Goal: Information Seeking & Learning: Learn about a topic

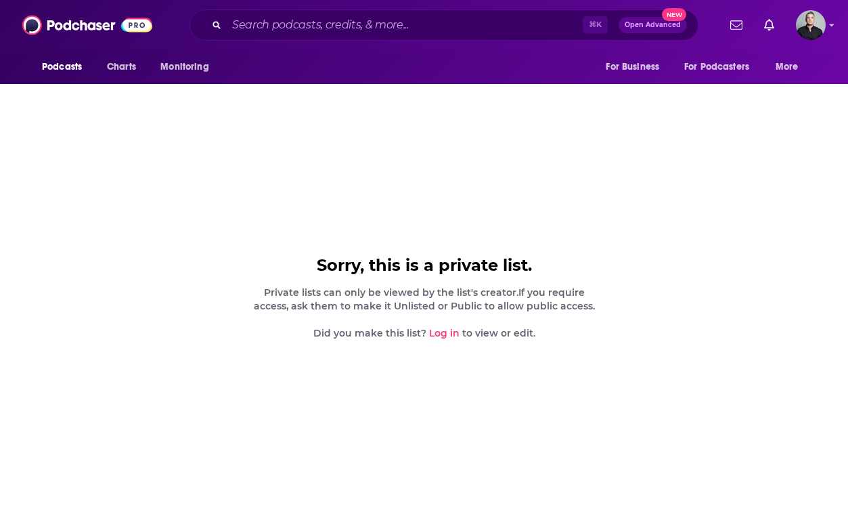
click at [439, 336] on link "Log in" at bounding box center [444, 333] width 30 height 12
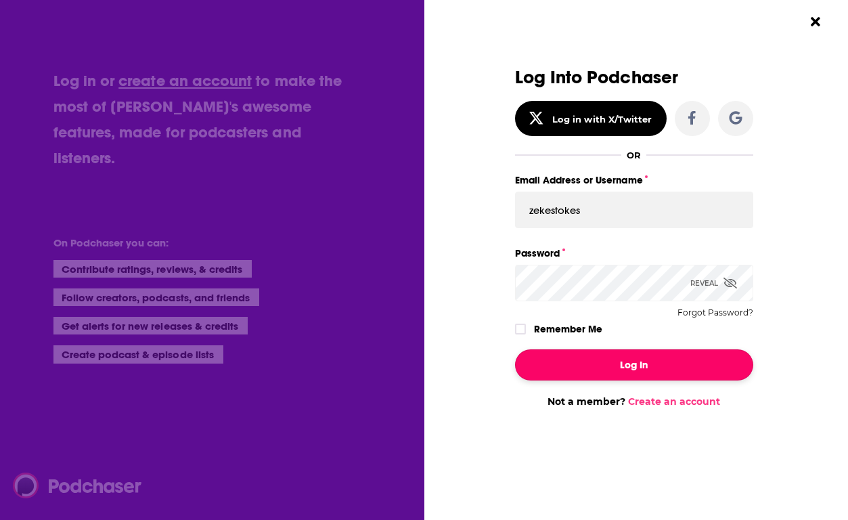
click at [619, 357] on button "Log In" at bounding box center [634, 364] width 238 height 31
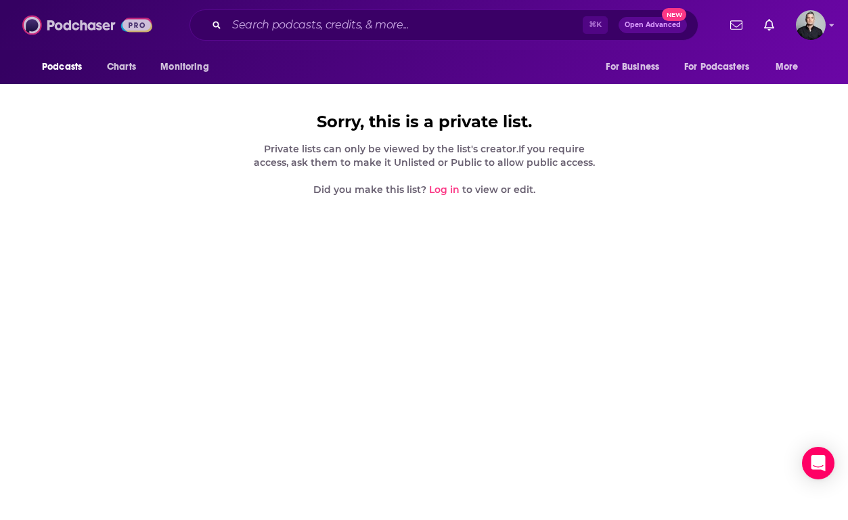
click at [104, 21] on img at bounding box center [87, 25] width 130 height 26
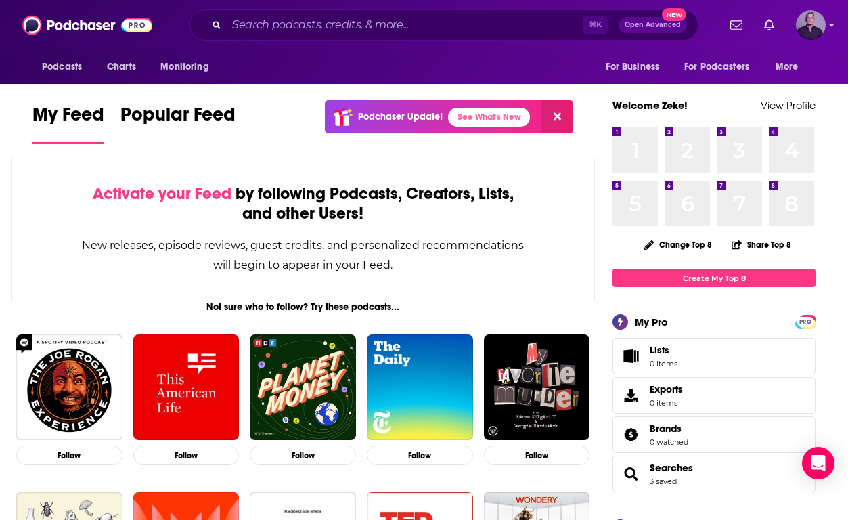
click at [814, 19] on img "Logged in as zekestokes" at bounding box center [811, 25] width 30 height 30
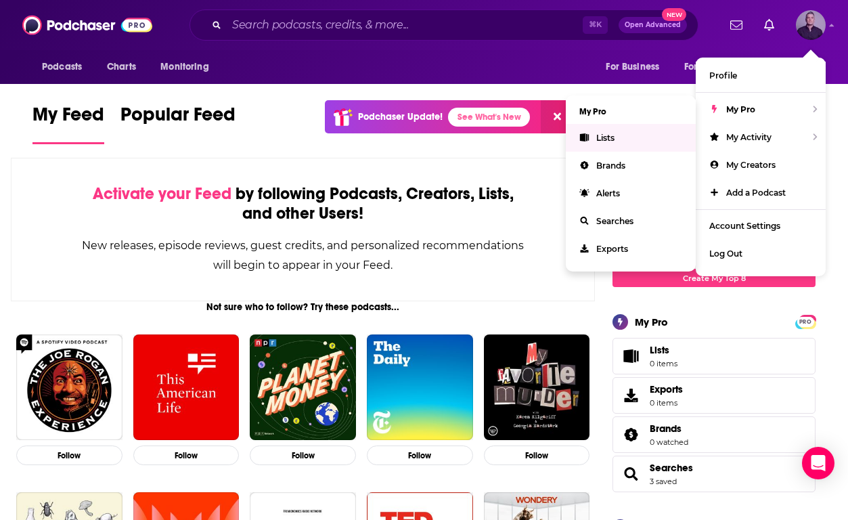
click at [613, 139] on span "Lists" at bounding box center [605, 138] width 18 height 10
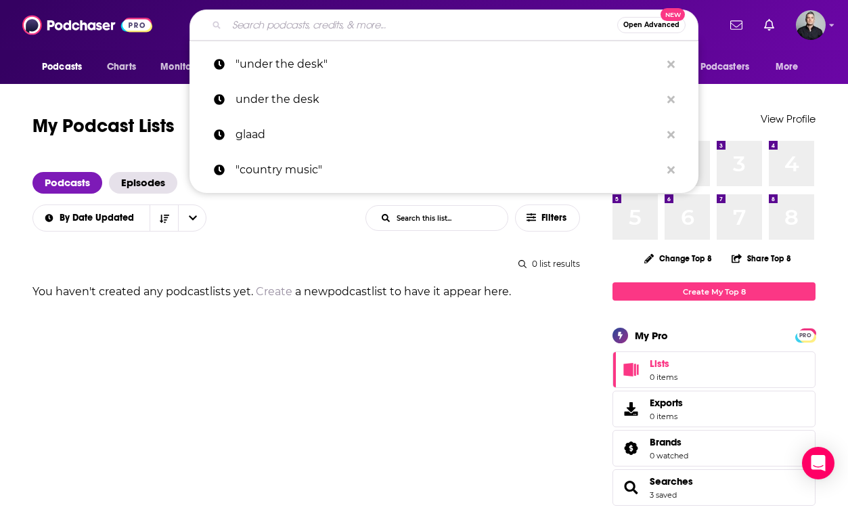
click at [357, 28] on input "Search podcasts, credits, & more..." at bounding box center [422, 25] width 391 height 22
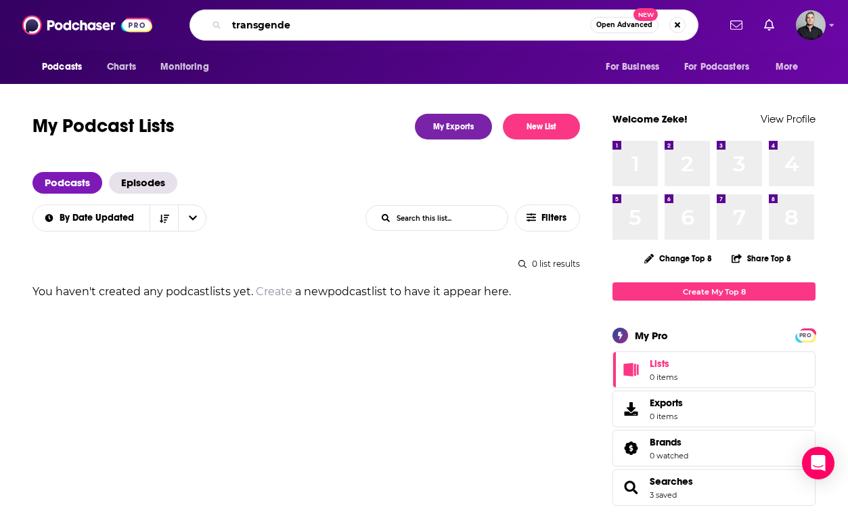
type input "[DEMOGRAPHIC_DATA]"
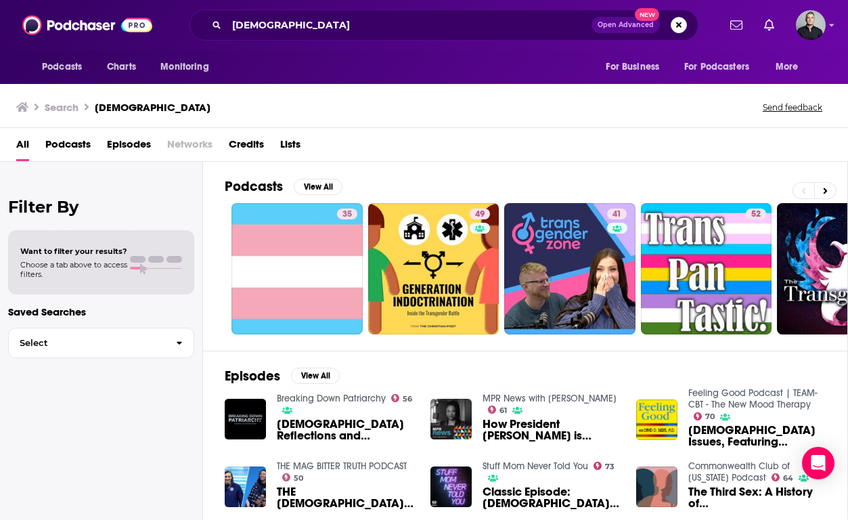
click at [124, 143] on span "Episodes" at bounding box center [129, 147] width 44 height 28
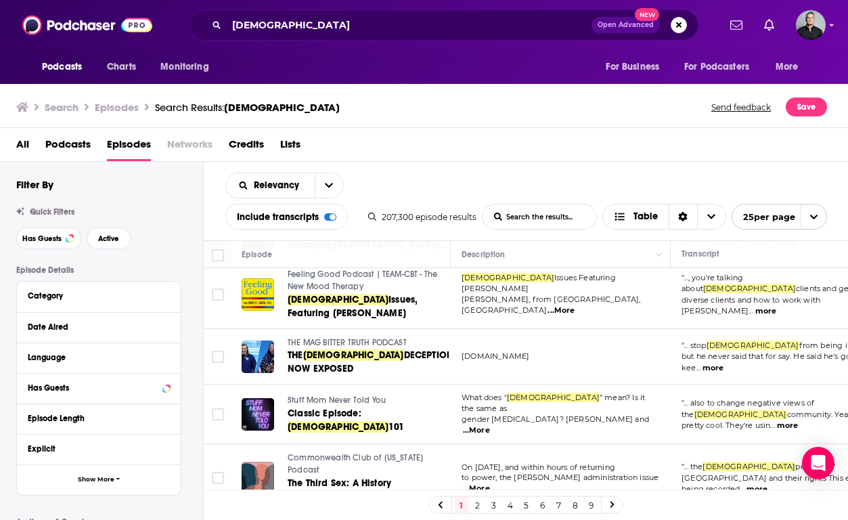
scroll to position [129, 0]
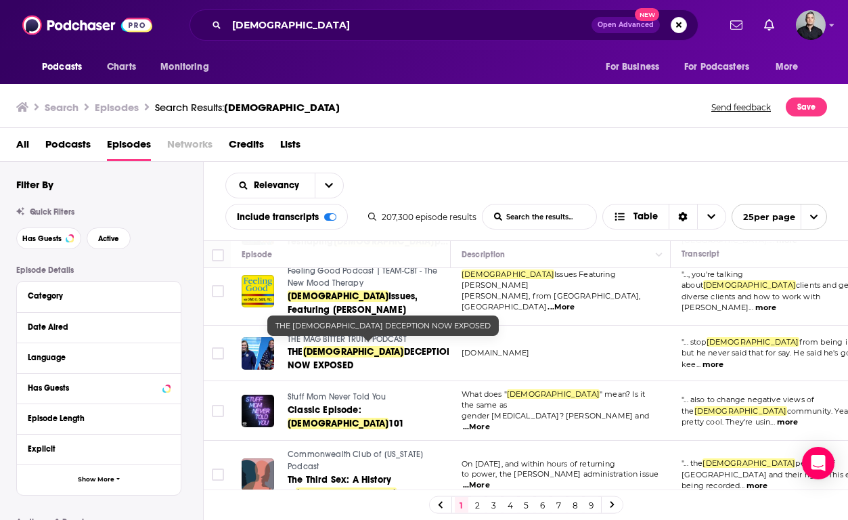
click at [310, 361] on span "DECEPTION NOW EXPOSED" at bounding box center [371, 358] width 166 height 25
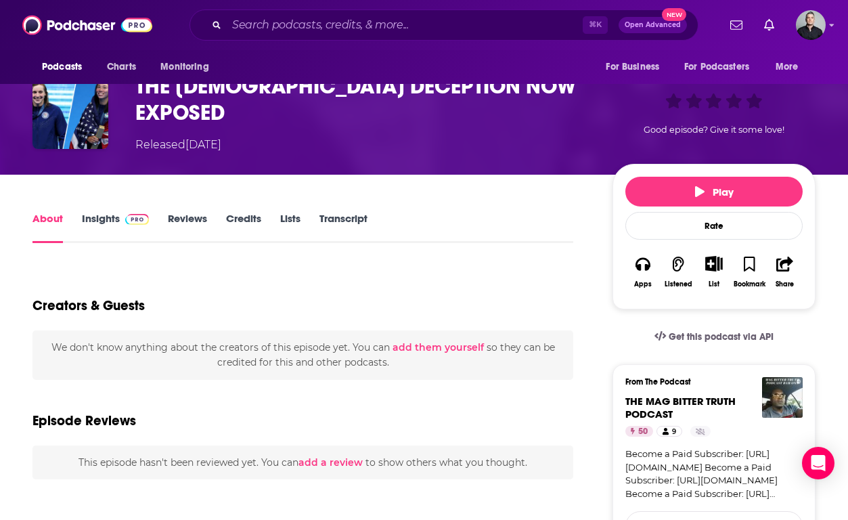
scroll to position [95, 0]
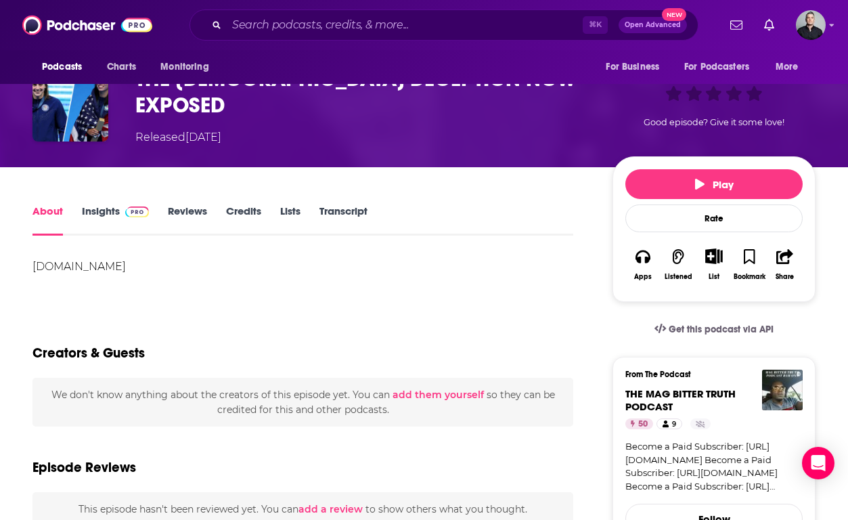
click at [100, 213] on link "Insights" at bounding box center [115, 219] width 67 height 31
